Goal: Task Accomplishment & Management: Use online tool/utility

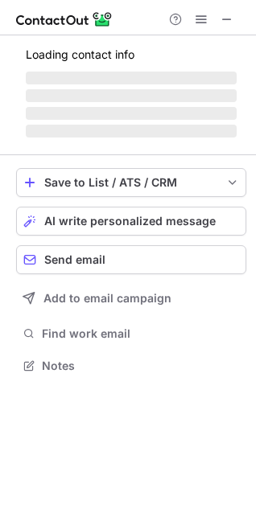
scroll to position [350, 256]
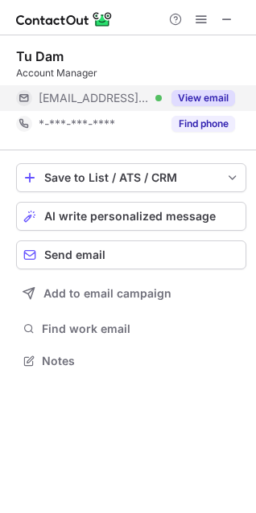
click at [201, 96] on button "View email" at bounding box center [203, 98] width 64 height 16
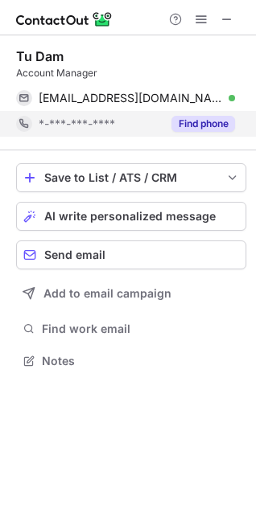
click at [212, 120] on button "Find phone" at bounding box center [203, 124] width 64 height 16
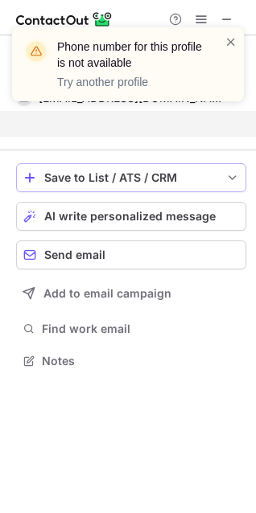
scroll to position [324, 256]
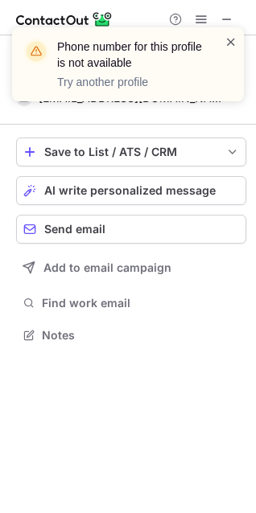
click at [236, 36] on span at bounding box center [231, 42] width 13 height 16
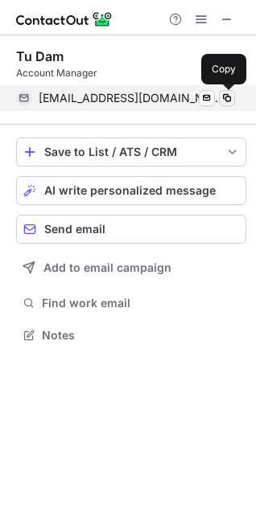
click at [232, 101] on span at bounding box center [226, 98] width 13 height 13
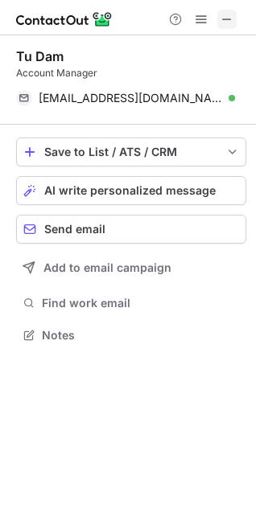
click at [229, 17] on span at bounding box center [226, 19] width 13 height 13
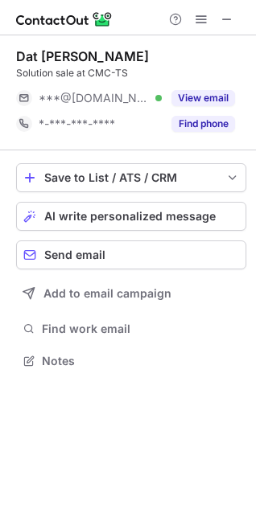
scroll to position [350, 256]
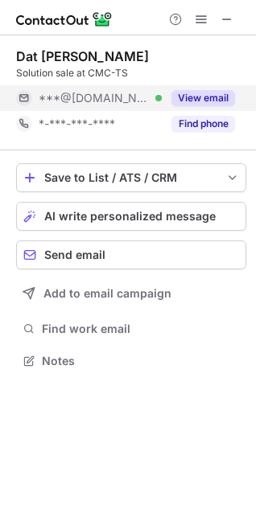
click at [212, 102] on button "View email" at bounding box center [203, 98] width 64 height 16
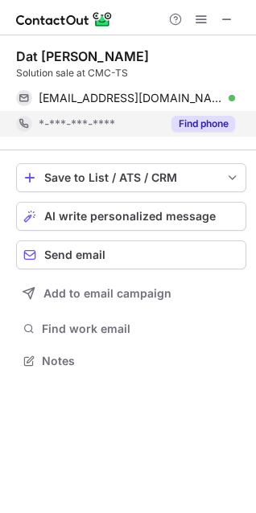
click at [212, 128] on button "Find phone" at bounding box center [203, 124] width 64 height 16
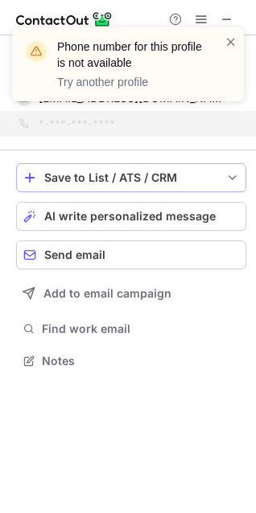
click at [209, 176] on div "Save to List / ATS / CRM" at bounding box center [131, 177] width 174 height 13
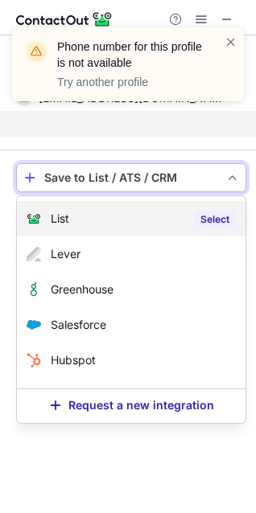
scroll to position [324, 256]
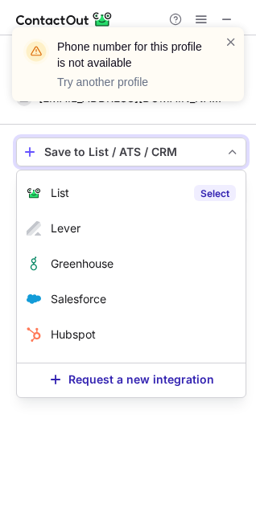
click at [213, 191] on label "Select" at bounding box center [215, 193] width 42 height 16
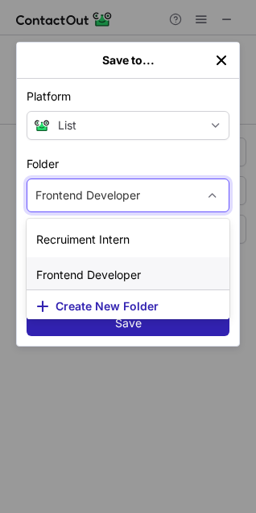
click at [159, 204] on div "Frontend Developer" at bounding box center [111, 196] width 169 height 26
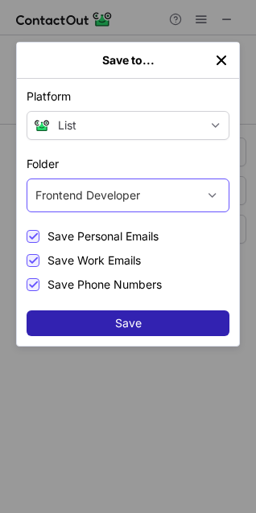
click at [146, 198] on div "Frontend Developer" at bounding box center [111, 196] width 169 height 26
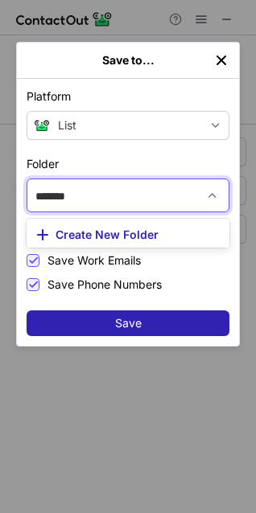
type input "********"
click at [148, 226] on button "Create New Folder" at bounding box center [128, 233] width 203 height 29
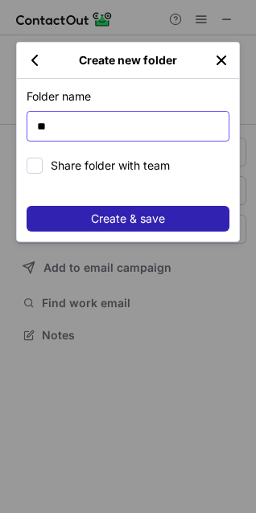
type input "*"
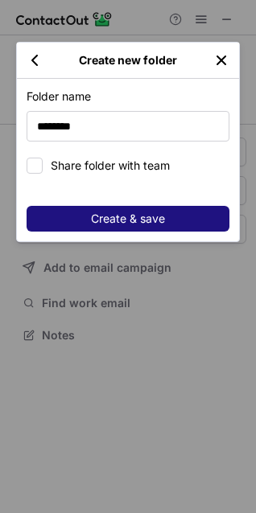
type input "********"
click at [154, 222] on span "Create & save" at bounding box center [128, 218] width 74 height 13
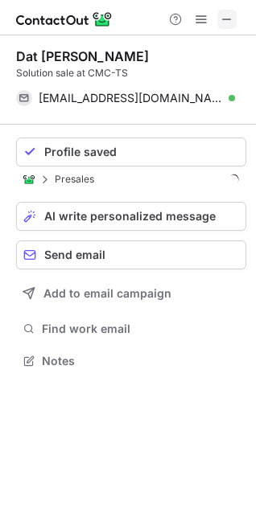
click at [226, 19] on span at bounding box center [226, 19] width 13 height 13
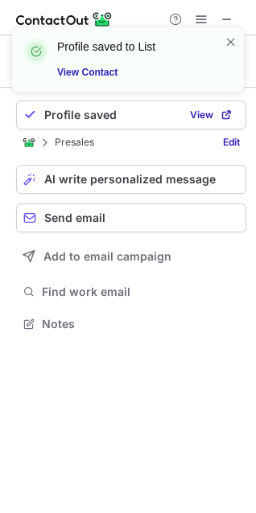
scroll to position [8, 8]
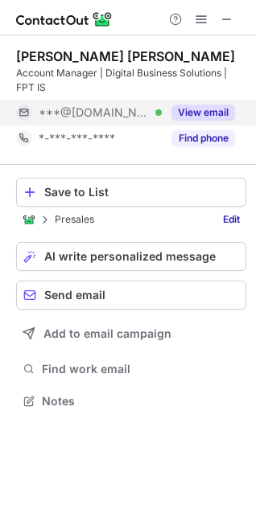
click at [211, 120] on button "View email" at bounding box center [203, 113] width 64 height 16
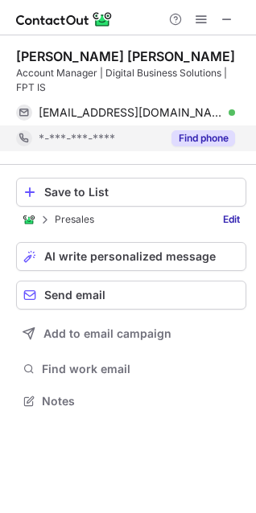
click at [219, 134] on button "Find phone" at bounding box center [203, 138] width 64 height 16
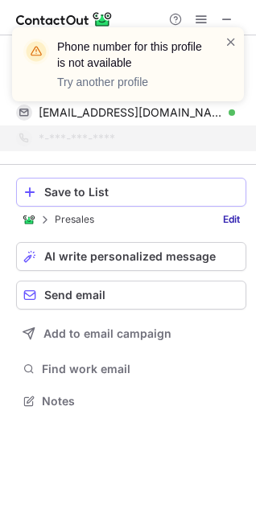
click at [200, 196] on div "Save to List" at bounding box center [141, 192] width 195 height 13
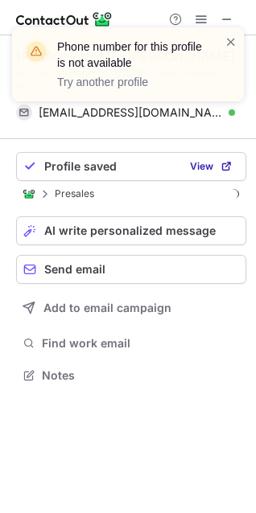
scroll to position [365, 256]
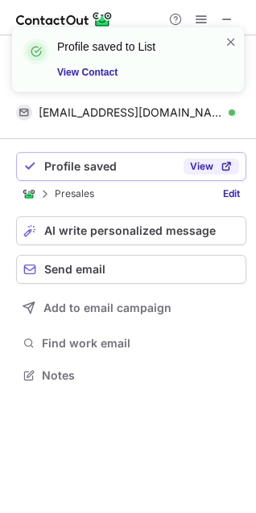
click at [225, 166] on span at bounding box center [226, 166] width 13 height 13
click at [35, 163] on span at bounding box center [29, 166] width 13 height 13
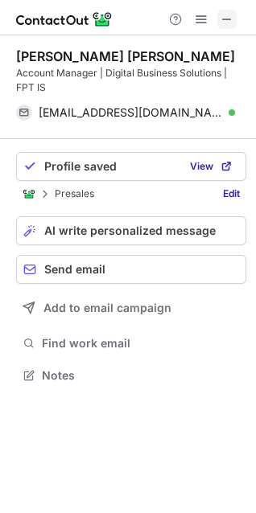
click at [232, 14] on span at bounding box center [226, 19] width 13 height 13
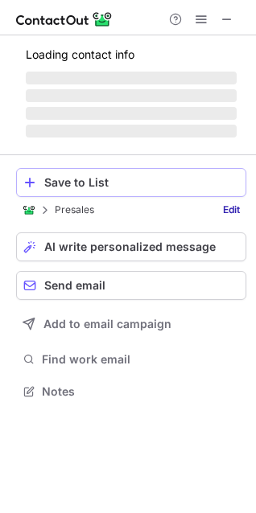
scroll to position [376, 256]
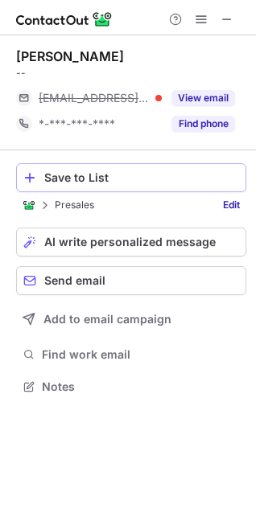
click at [31, 176] on span at bounding box center [29, 177] width 13 height 13
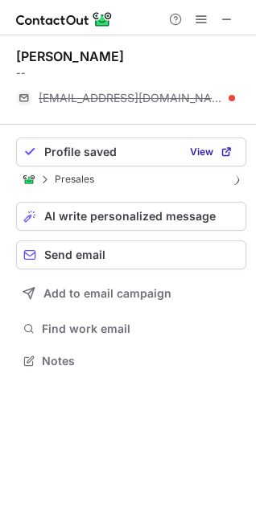
scroll to position [350, 256]
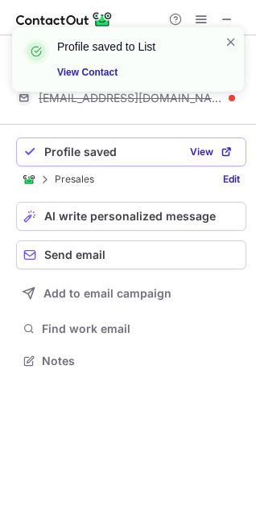
drag, startPoint x: 210, startPoint y: 154, endPoint x: 206, endPoint y: 176, distance: 22.9
click at [207, 171] on div "Profile saved View Presales Edit AI write personalized message Send email Add t…" at bounding box center [131, 255] width 230 height 261
click at [231, 39] on span at bounding box center [231, 42] width 13 height 16
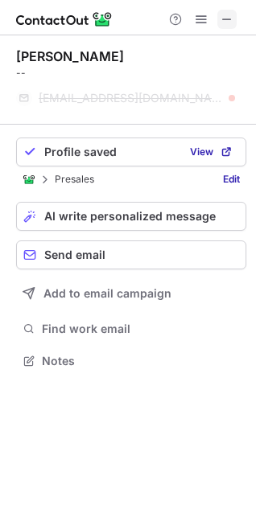
click at [224, 15] on span at bounding box center [226, 19] width 13 height 13
